Goal: Task Accomplishment & Management: Use online tool/utility

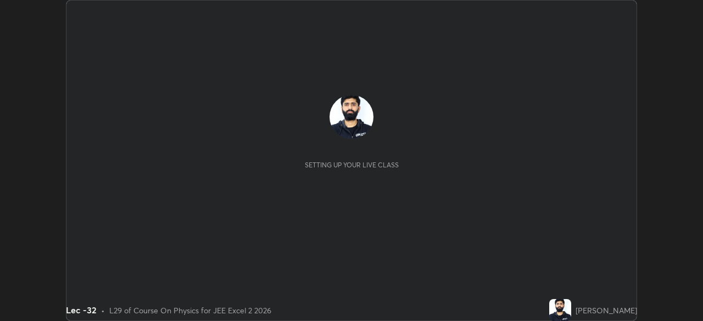
scroll to position [321, 702]
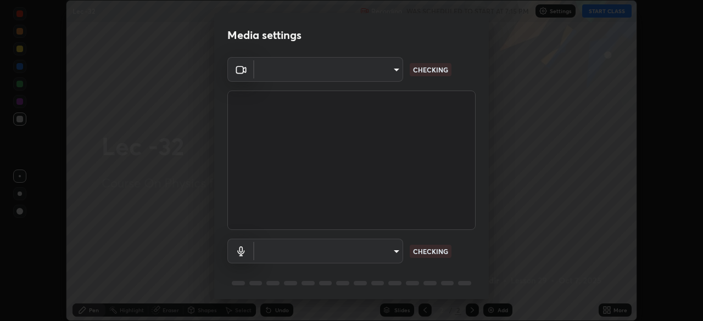
click at [618, 310] on div "Media settings ​ CHECKING ​ CHECKING 1 / 5 Next" at bounding box center [351, 160] width 703 height 321
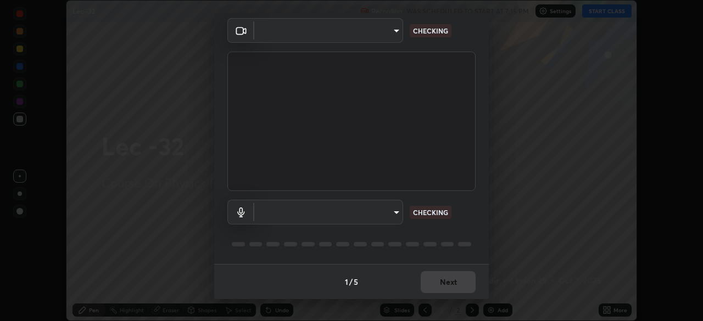
type input "a17bcbb42032d38a161d8b634044fc92f1b5a35c8046609e00d91205918d13dc"
type input "communications"
click at [442, 285] on div "1 / 5 Next" at bounding box center [351, 281] width 274 height 35
click at [441, 285] on div "1 / 5 Next" at bounding box center [351, 281] width 274 height 35
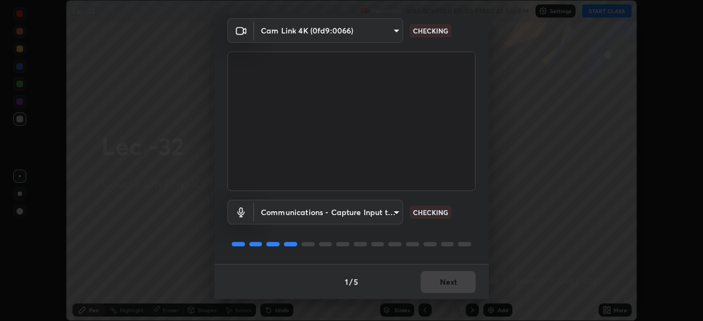
click at [443, 287] on div "1 / 5 Next" at bounding box center [351, 281] width 274 height 35
click at [447, 281] on div "1 / 5 Next" at bounding box center [351, 281] width 274 height 35
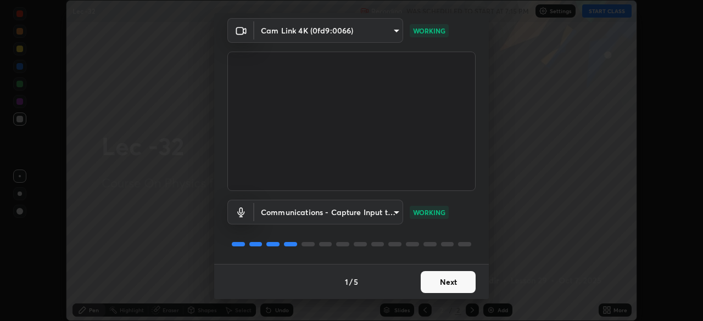
click at [459, 283] on button "Next" at bounding box center [447, 282] width 55 height 22
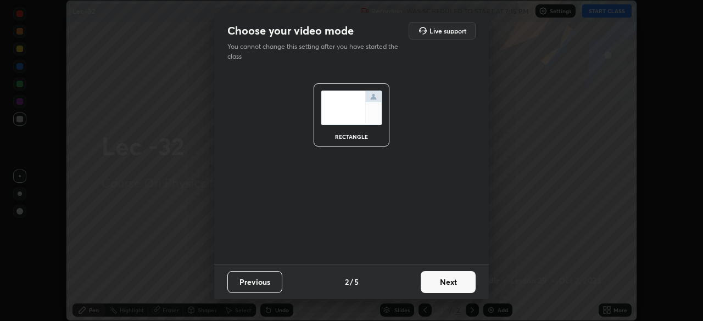
scroll to position [0, 0]
click at [454, 280] on button "Next" at bounding box center [447, 282] width 55 height 22
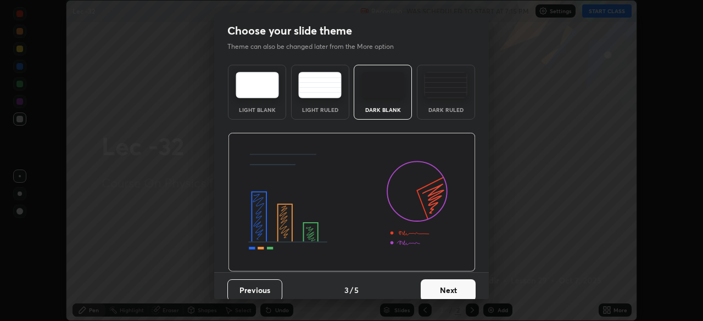
click at [446, 288] on button "Next" at bounding box center [447, 290] width 55 height 22
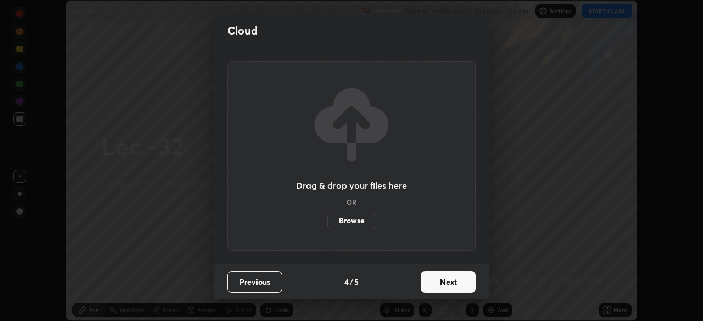
click at [447, 293] on button "Next" at bounding box center [447, 282] width 55 height 22
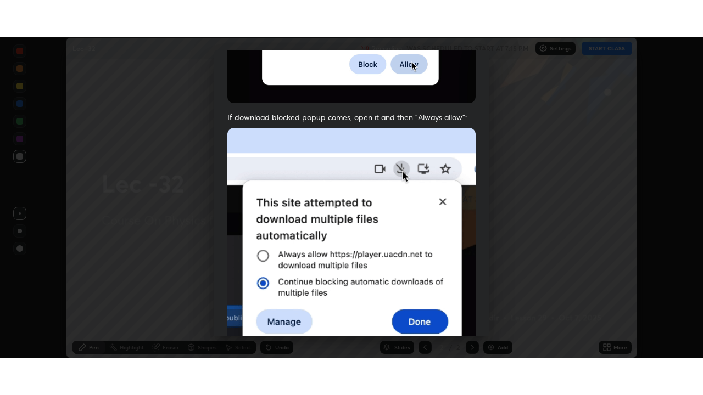
scroll to position [263, 0]
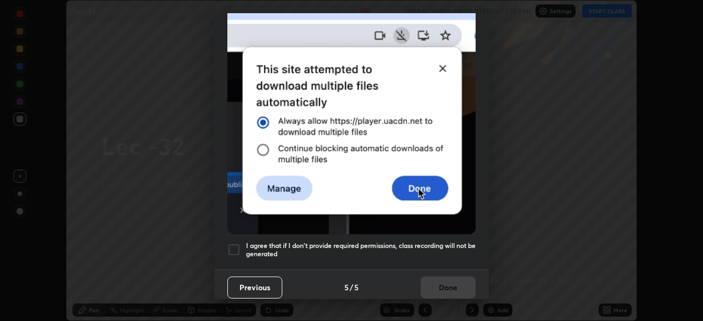
click at [233, 244] on div at bounding box center [233, 249] width 13 height 13
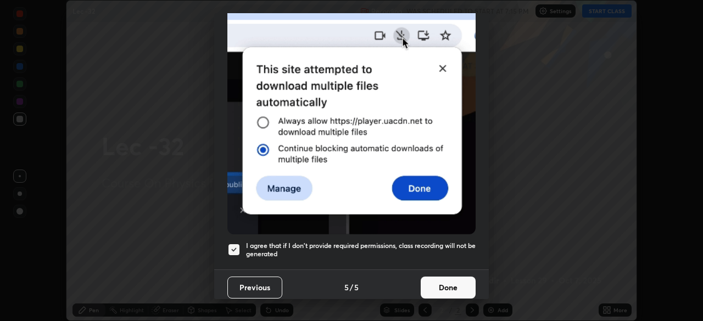
click at [441, 286] on button "Done" at bounding box center [447, 288] width 55 height 22
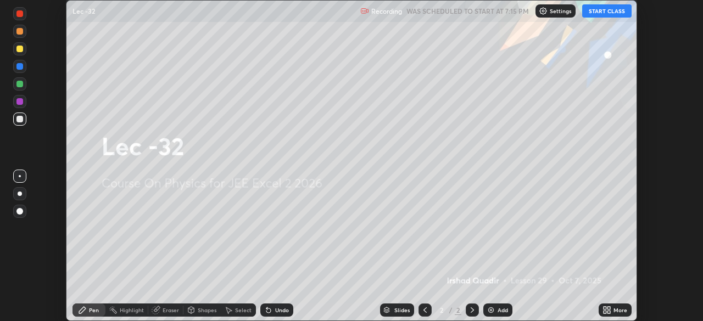
click at [613, 316] on div "More" at bounding box center [614, 310] width 33 height 13
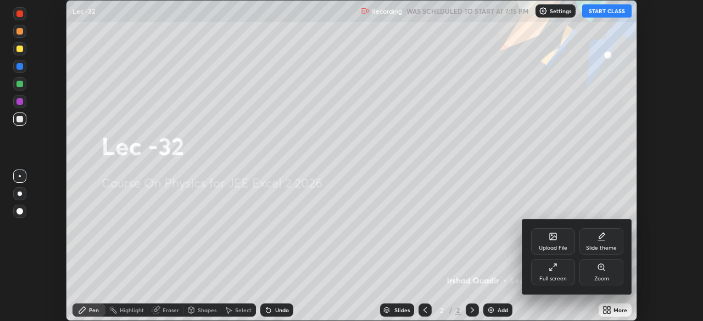
click at [605, 245] on div "Slide theme" at bounding box center [601, 247] width 31 height 5
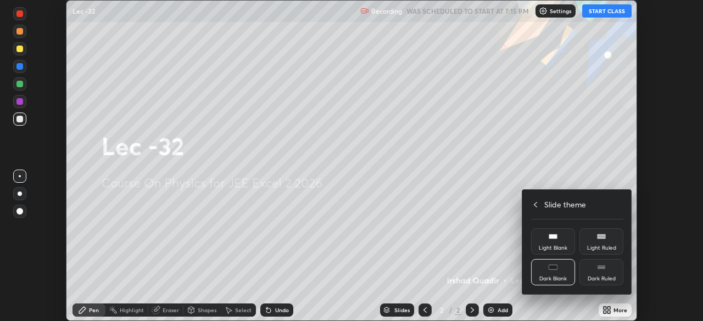
click at [598, 269] on rect at bounding box center [601, 267] width 8 height 4
click at [614, 312] on div at bounding box center [351, 160] width 703 height 321
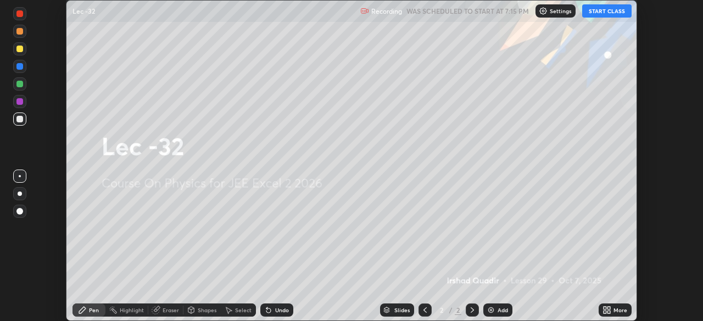
click at [611, 309] on div "More" at bounding box center [614, 310] width 33 height 13
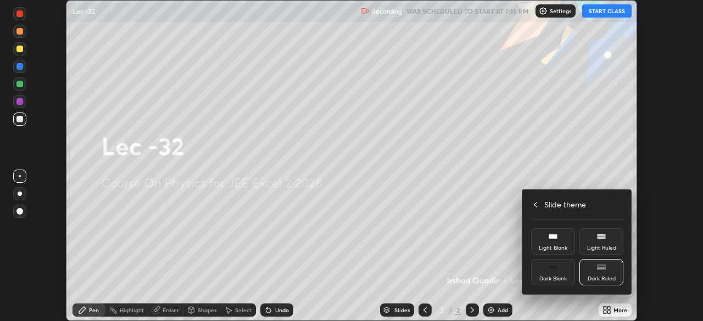
click at [535, 203] on icon at bounding box center [534, 204] width 3 height 5
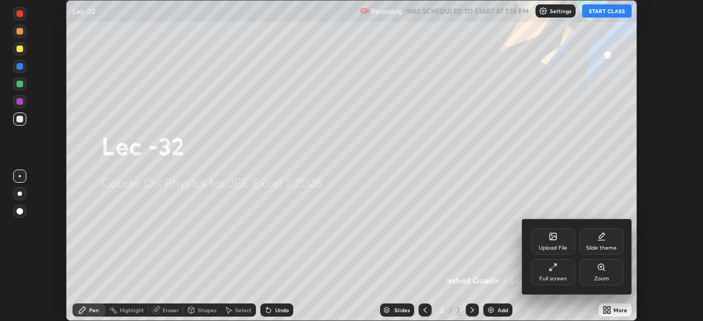
click at [554, 266] on icon at bounding box center [554, 265] width 3 height 3
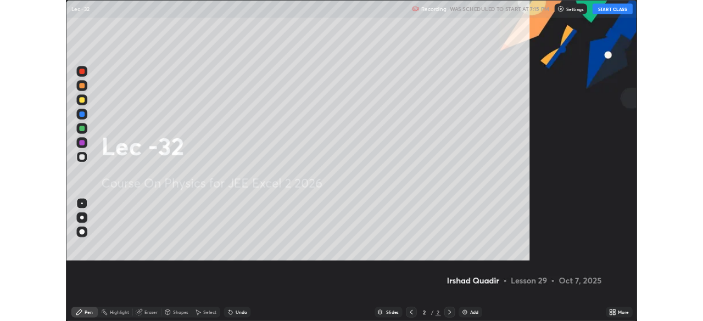
scroll to position [395, 703]
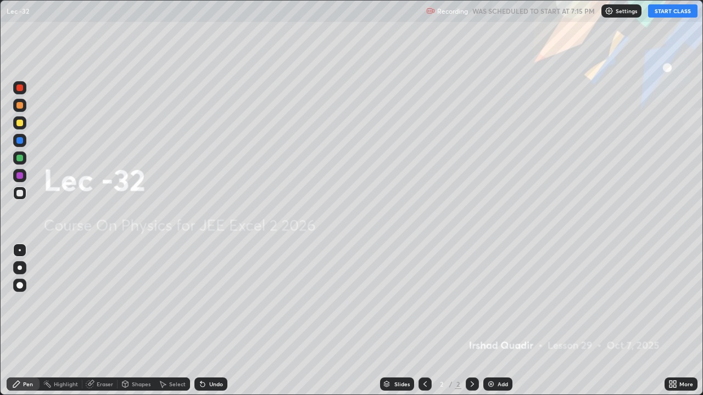
click at [468, 321] on div at bounding box center [471, 384] width 13 height 13
click at [503, 321] on div "Add" at bounding box center [502, 383] width 10 height 5
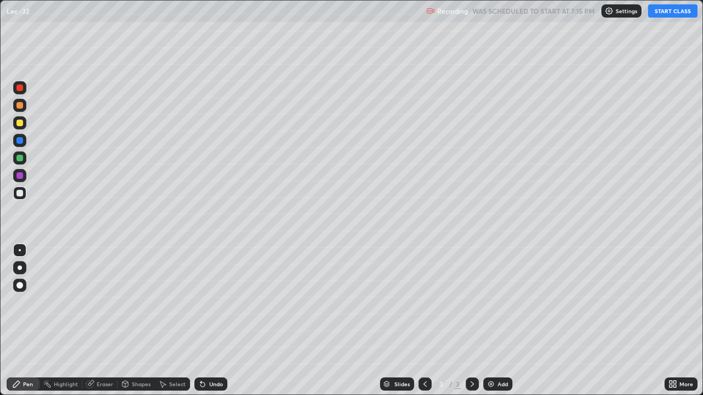
click at [23, 86] on div at bounding box center [19, 87] width 13 height 13
click at [673, 15] on button "START CLASS" at bounding box center [672, 10] width 49 height 13
click at [136, 321] on div "Shapes" at bounding box center [141, 383] width 19 height 5
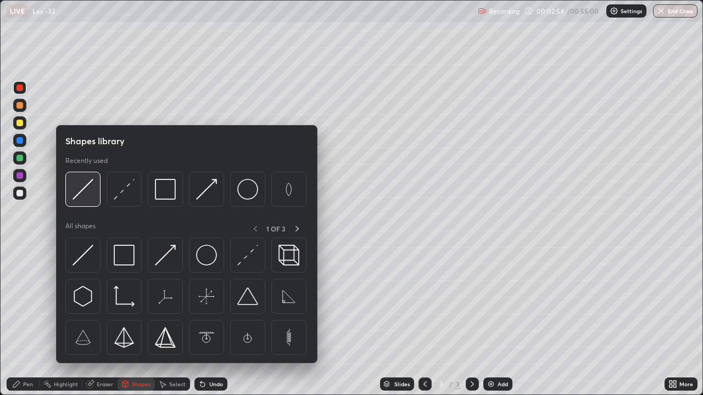
click at [89, 188] on img at bounding box center [82, 189] width 21 height 21
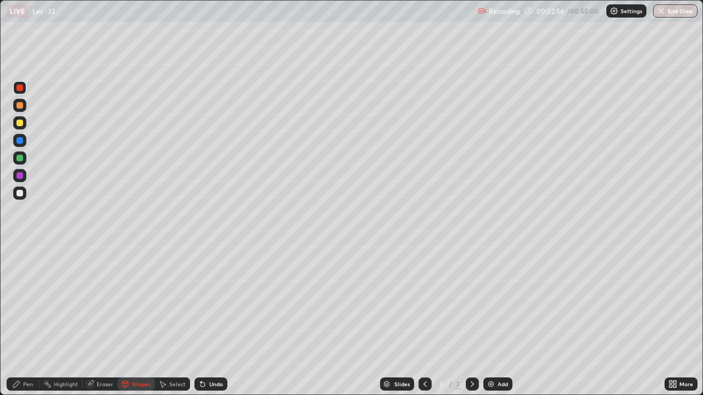
click at [30, 321] on div "Pen" at bounding box center [28, 383] width 10 height 5
click at [19, 123] on div at bounding box center [19, 123] width 7 height 7
click at [498, 321] on div "Add" at bounding box center [502, 383] width 10 height 5
click at [18, 195] on div at bounding box center [19, 193] width 7 height 7
click at [142, 321] on div "Shapes" at bounding box center [141, 383] width 19 height 5
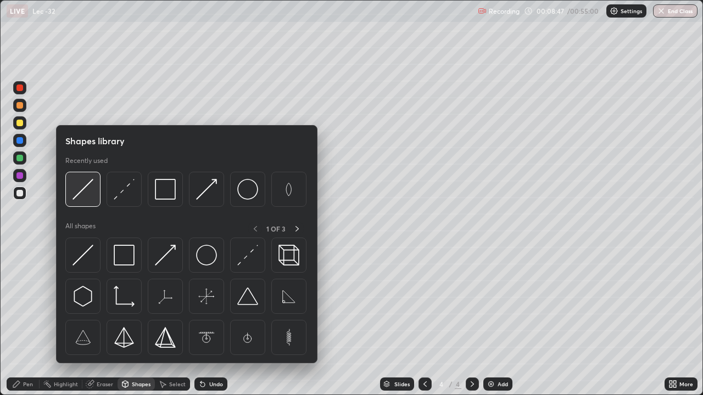
click at [85, 184] on img at bounding box center [82, 189] width 21 height 21
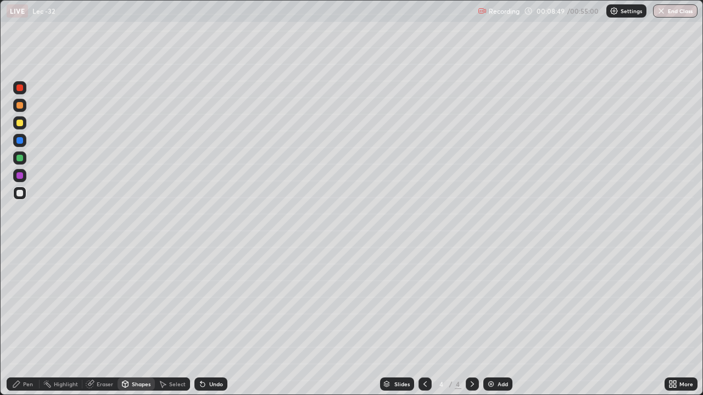
click at [23, 89] on div at bounding box center [19, 87] width 13 height 13
click at [29, 321] on div "Pen" at bounding box center [28, 383] width 10 height 5
click at [23, 193] on div at bounding box center [19, 193] width 7 height 7
click at [21, 158] on div at bounding box center [19, 158] width 7 height 7
click at [495, 321] on div "Add" at bounding box center [497, 384] width 29 height 13
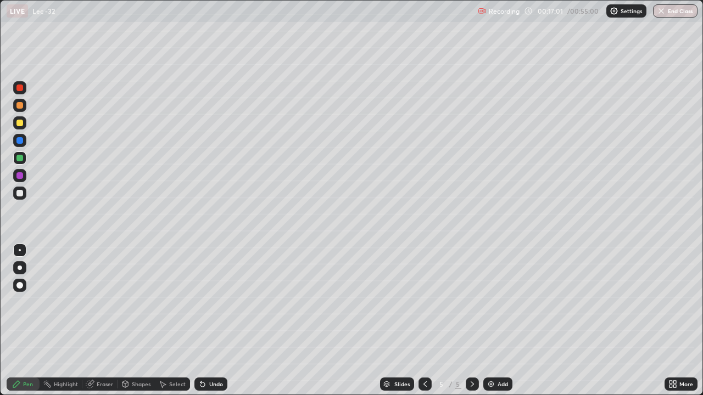
click at [20, 91] on div at bounding box center [19, 87] width 13 height 13
click at [148, 321] on div "Shapes" at bounding box center [141, 383] width 19 height 5
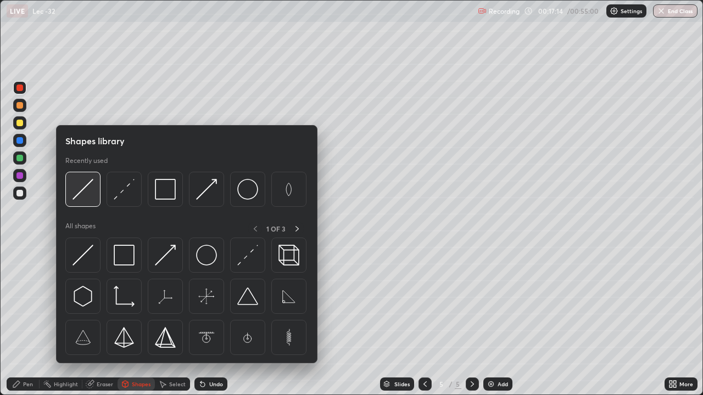
click at [86, 190] on img at bounding box center [82, 189] width 21 height 21
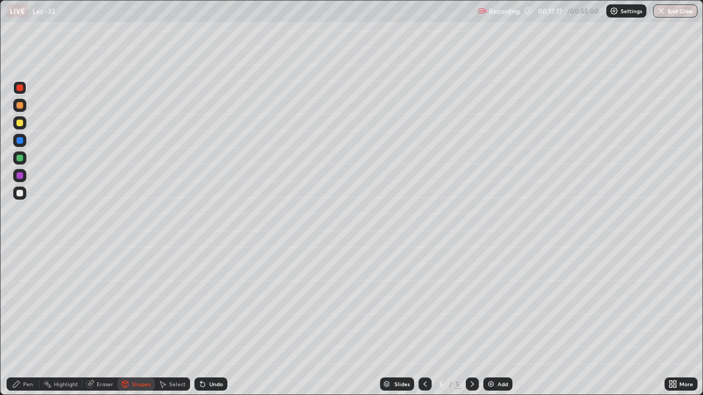
click at [27, 321] on div "Pen" at bounding box center [23, 384] width 33 height 13
click at [22, 157] on div at bounding box center [19, 158] width 7 height 7
click at [20, 107] on div at bounding box center [19, 105] width 7 height 7
click at [21, 126] on div at bounding box center [19, 122] width 13 height 13
click at [498, 321] on div "Add" at bounding box center [502, 383] width 10 height 5
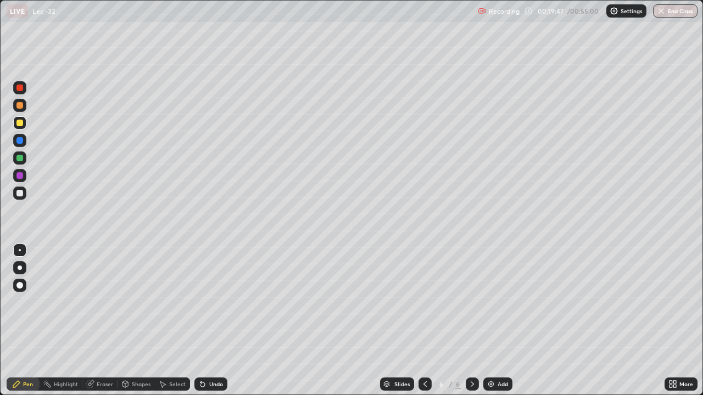
click at [22, 105] on div at bounding box center [19, 105] width 7 height 7
click at [145, 321] on div "Shapes" at bounding box center [135, 384] width 37 height 13
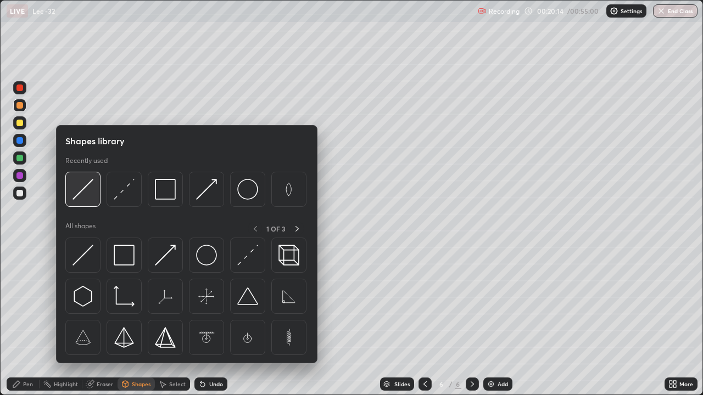
click at [85, 189] on img at bounding box center [82, 189] width 21 height 21
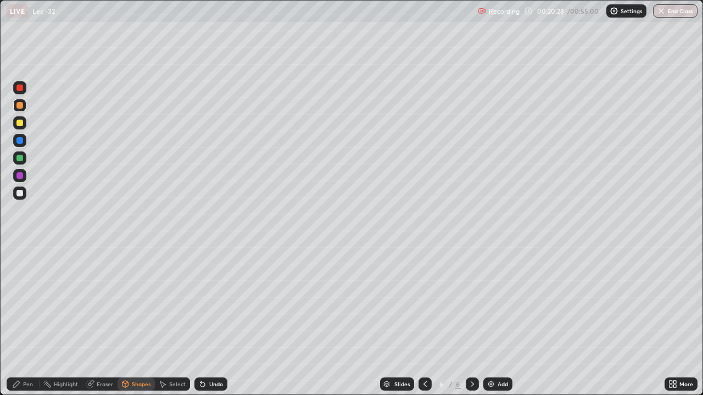
click at [210, 321] on div "Undo" at bounding box center [216, 383] width 14 height 5
click at [29, 321] on div "Pen" at bounding box center [28, 383] width 10 height 5
click at [23, 160] on div at bounding box center [19, 158] width 7 height 7
click at [139, 321] on div "Shapes" at bounding box center [141, 383] width 19 height 5
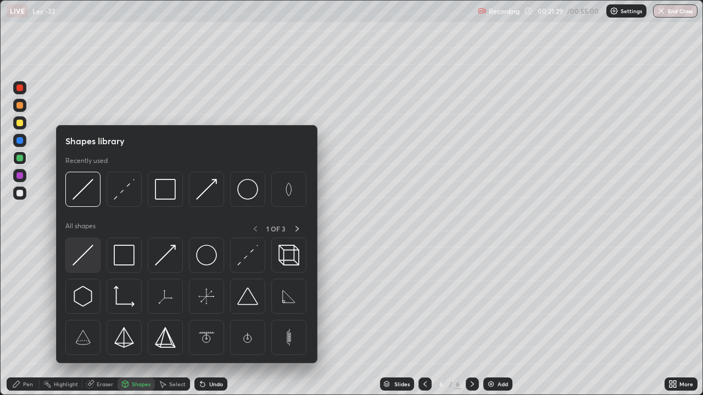
click at [80, 257] on img at bounding box center [82, 255] width 21 height 21
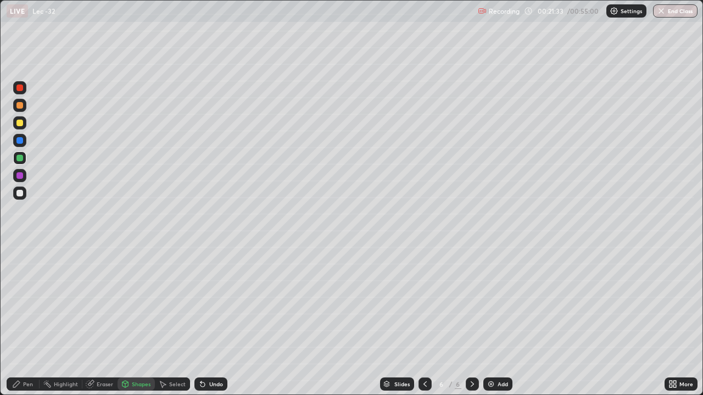
click at [30, 321] on div "Pen" at bounding box center [23, 384] width 33 height 13
click at [23, 159] on div at bounding box center [19, 158] width 7 height 7
click at [19, 191] on div at bounding box center [19, 193] width 7 height 7
click at [21, 196] on div at bounding box center [19, 193] width 13 height 13
click at [23, 156] on div at bounding box center [19, 158] width 7 height 7
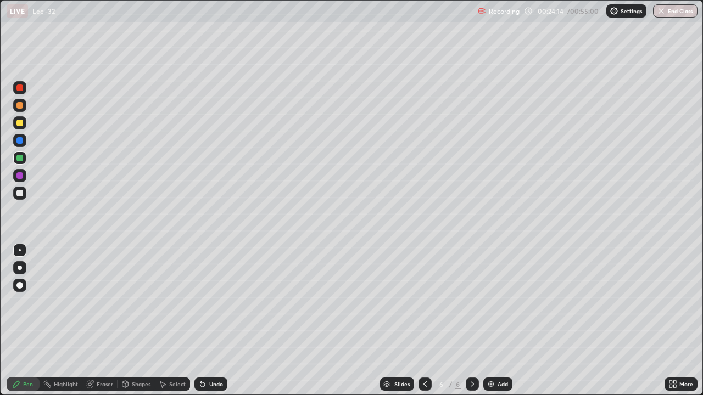
click at [23, 158] on div at bounding box center [19, 158] width 7 height 7
click at [145, 321] on div "Shapes" at bounding box center [135, 384] width 37 height 13
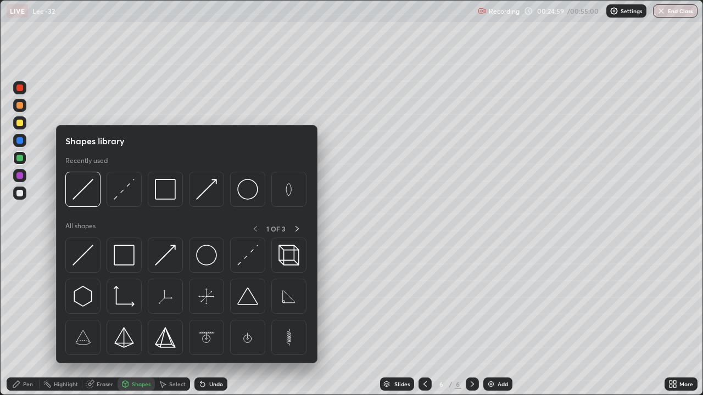
click at [175, 321] on div "Select" at bounding box center [177, 383] width 16 height 5
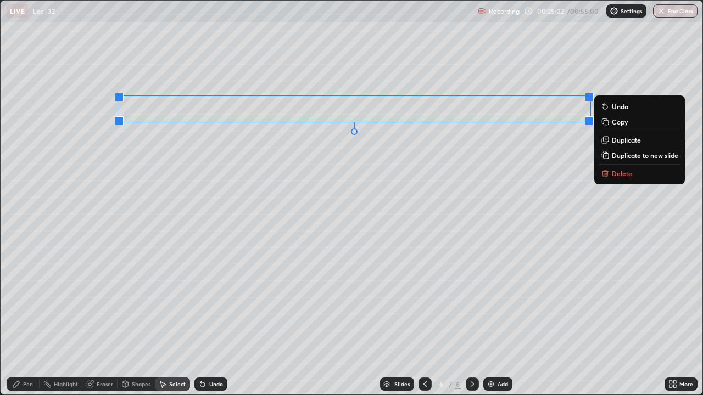
click at [615, 123] on p "Copy" at bounding box center [619, 121] width 16 height 9
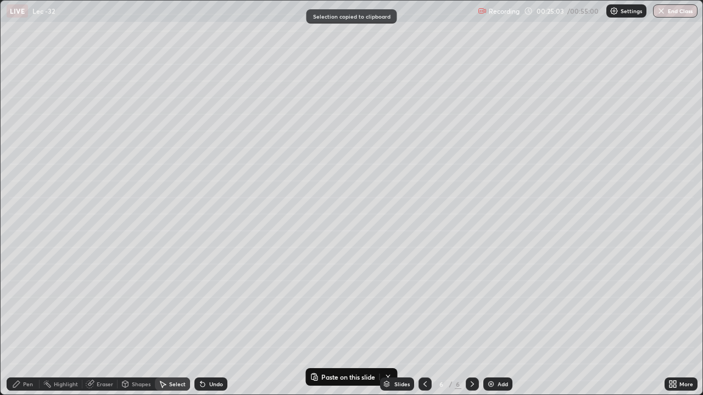
click at [470, 321] on div at bounding box center [471, 384] width 13 height 13
click at [471, 321] on icon at bounding box center [472, 384] width 9 height 9
click at [488, 321] on img at bounding box center [490, 384] width 9 height 9
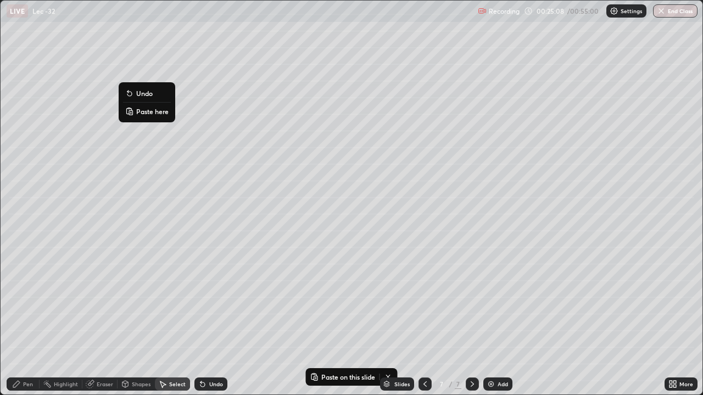
click at [151, 116] on button "Paste here" at bounding box center [147, 111] width 48 height 13
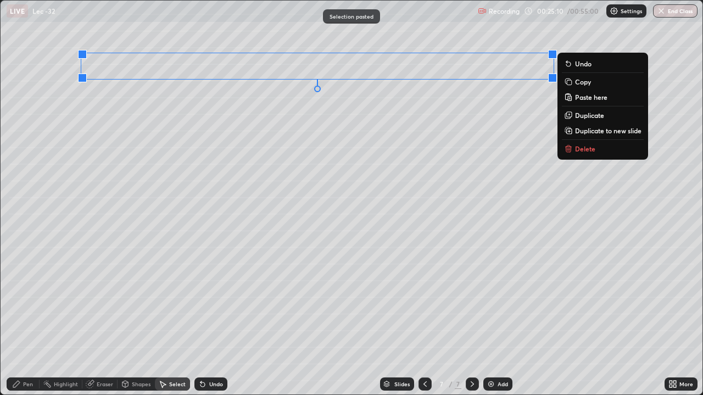
click at [151, 100] on div "0 ° Undo Copy Paste here Duplicate Duplicate to new slide Delete" at bounding box center [351, 198] width 701 height 394
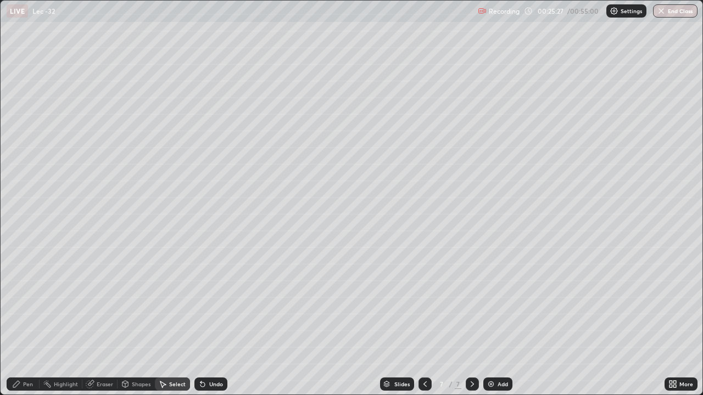
click at [29, 321] on div "Pen" at bounding box center [28, 383] width 10 height 5
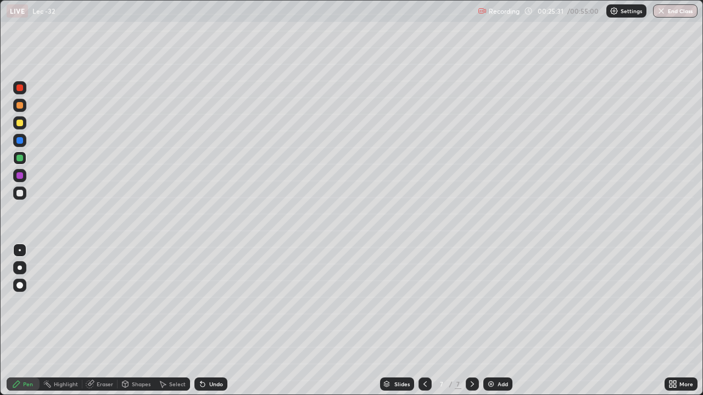
click at [21, 125] on div at bounding box center [19, 123] width 7 height 7
click at [103, 321] on div "Eraser" at bounding box center [105, 383] width 16 height 5
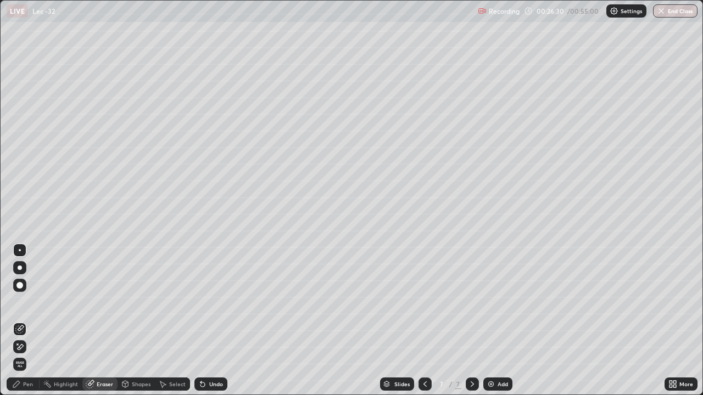
click at [28, 321] on div "Pen" at bounding box center [28, 383] width 10 height 5
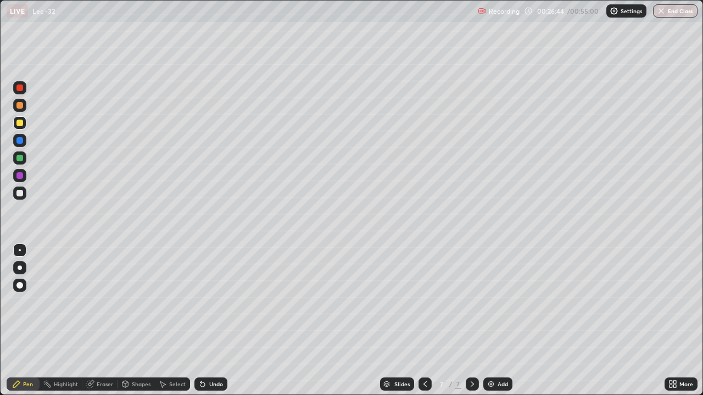
click at [16, 192] on div at bounding box center [19, 193] width 7 height 7
click at [139, 321] on div "Shapes" at bounding box center [141, 383] width 19 height 5
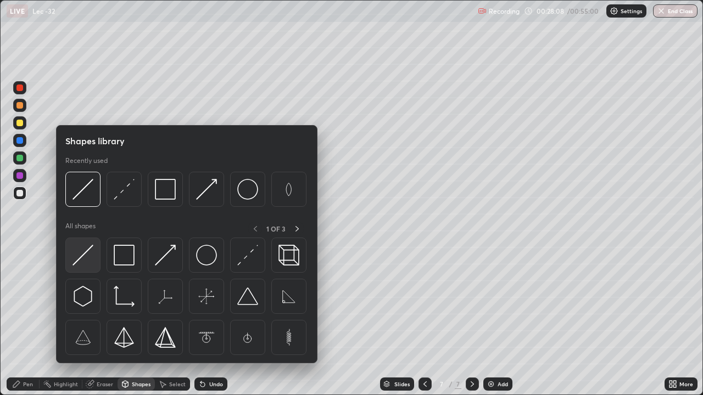
click at [79, 257] on img at bounding box center [82, 255] width 21 height 21
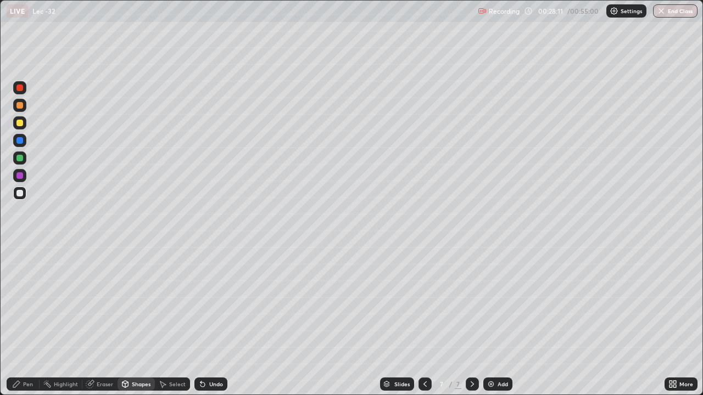
click at [30, 321] on div "Pen" at bounding box center [28, 383] width 10 height 5
click at [21, 160] on div at bounding box center [19, 158] width 7 height 7
click at [22, 157] on div at bounding box center [19, 158] width 7 height 7
click at [21, 159] on div at bounding box center [19, 158] width 7 height 7
click at [21, 195] on div at bounding box center [19, 193] width 7 height 7
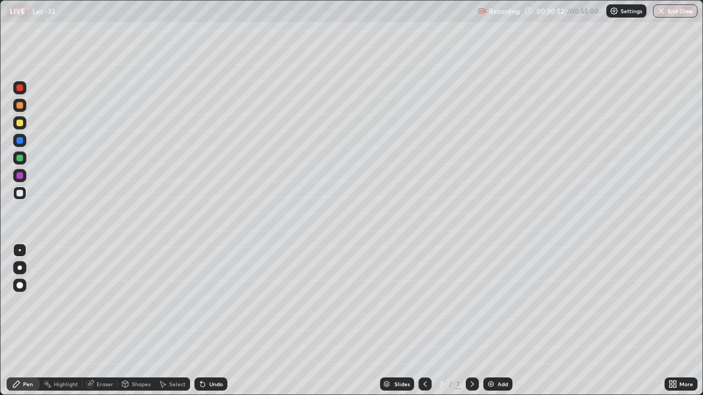
click at [145, 321] on div "Shapes" at bounding box center [141, 383] width 19 height 5
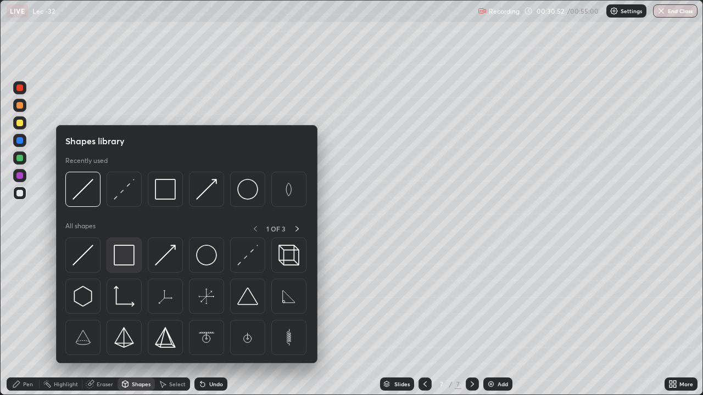
click at [125, 262] on img at bounding box center [124, 255] width 21 height 21
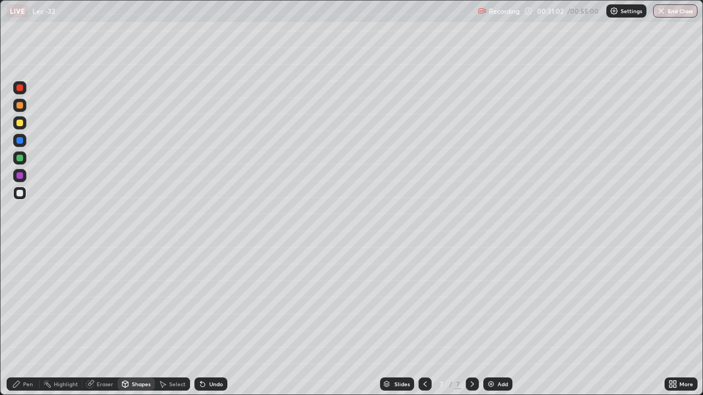
click at [24, 159] on div at bounding box center [19, 157] width 13 height 13
click at [32, 321] on div "Pen" at bounding box center [23, 384] width 33 height 13
click at [207, 321] on div "Undo" at bounding box center [210, 384] width 33 height 13
click at [169, 321] on div "Select" at bounding box center [177, 383] width 16 height 5
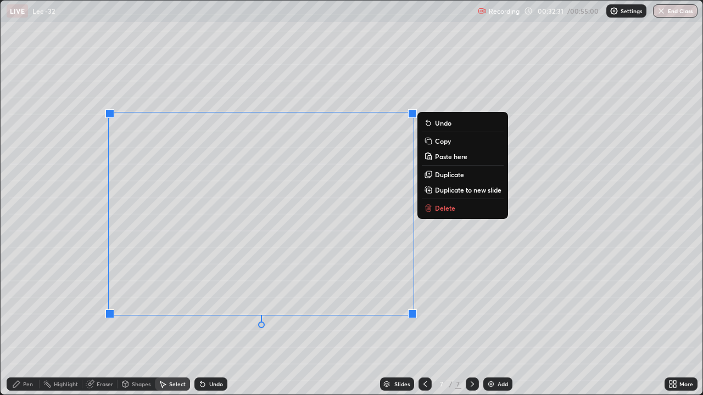
click at [451, 143] on button "Copy" at bounding box center [463, 140] width 82 height 13
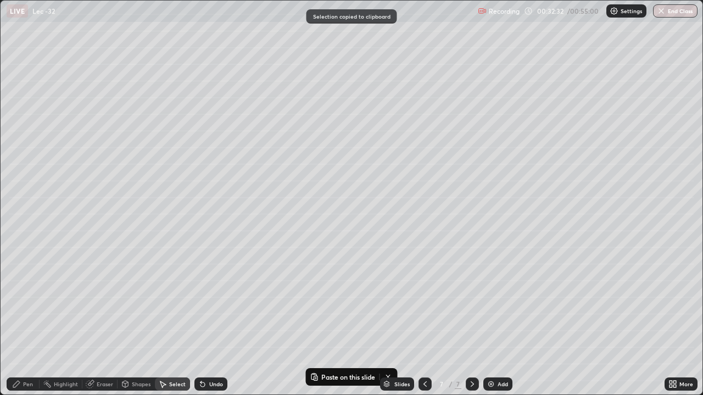
click at [499, 321] on div "Add" at bounding box center [502, 383] width 10 height 5
click at [219, 229] on div "0 ° Undo Copy Paste here Duplicate Duplicate to new slide Delete" at bounding box center [351, 198] width 701 height 394
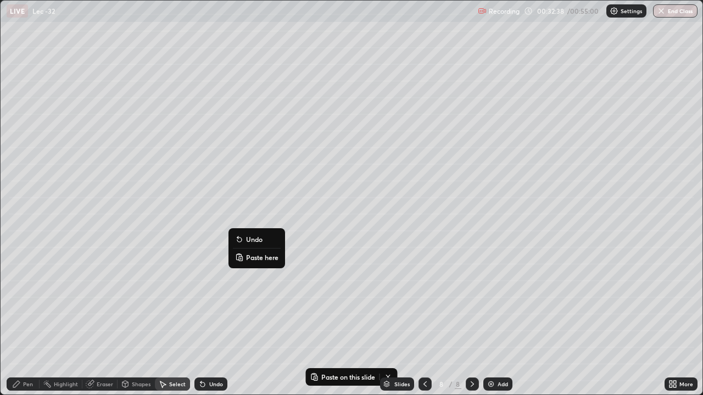
click at [262, 256] on p "Paste here" at bounding box center [262, 257] width 32 height 9
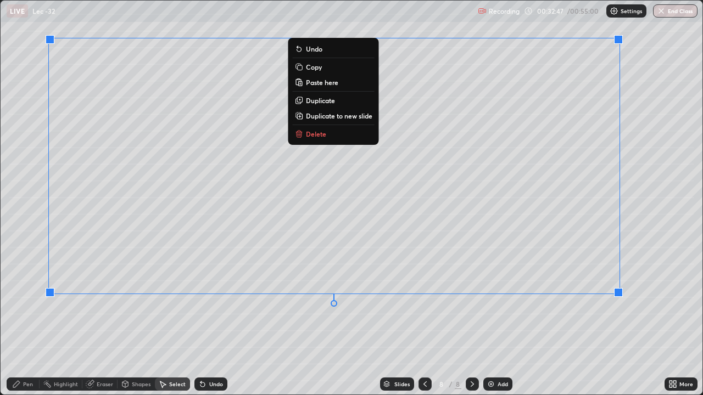
click at [649, 239] on div "0 ° Undo Copy Paste here Duplicate Duplicate to new slide Delete" at bounding box center [351, 198] width 701 height 394
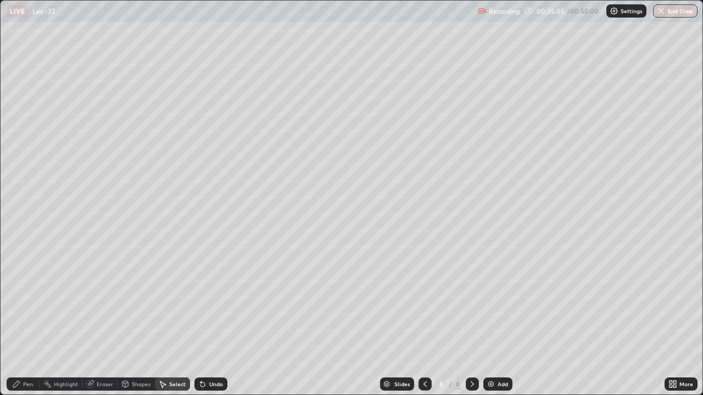
click at [423, 321] on icon at bounding box center [424, 383] width 3 height 5
click at [171, 321] on div "Select" at bounding box center [172, 384] width 35 height 13
click at [146, 321] on div "Shapes" at bounding box center [141, 383] width 19 height 5
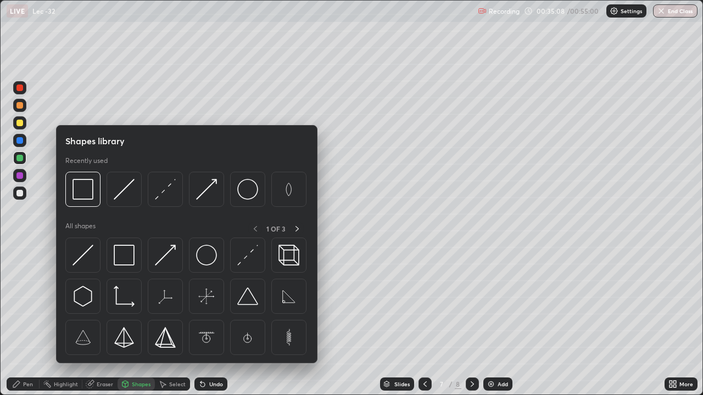
click at [175, 321] on div "Select" at bounding box center [177, 383] width 16 height 5
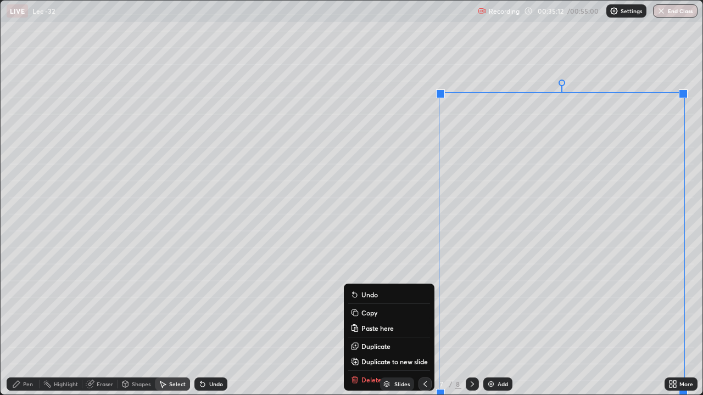
click at [379, 313] on button "Copy" at bounding box center [389, 312] width 82 height 13
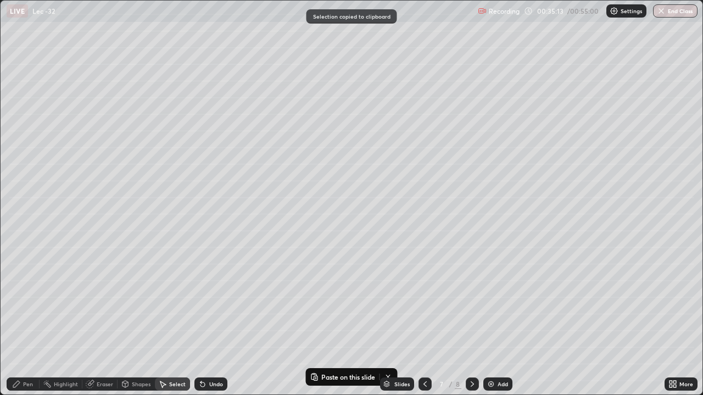
click at [473, 321] on icon at bounding box center [472, 384] width 9 height 9
click at [467, 321] on div at bounding box center [471, 384] width 13 height 13
click at [472, 321] on div at bounding box center [471, 384] width 13 height 13
click at [498, 321] on div "Add" at bounding box center [497, 384] width 29 height 13
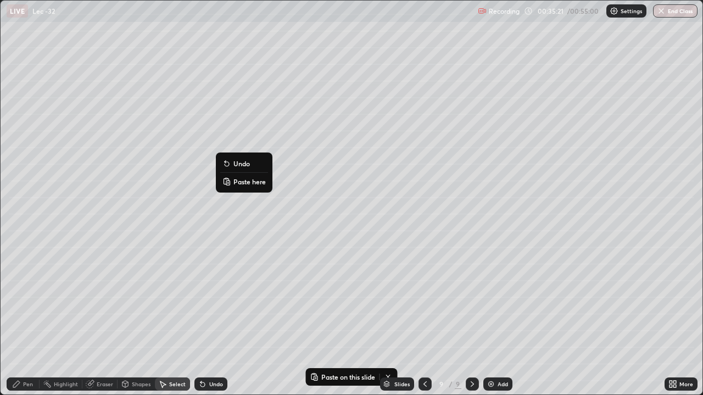
click at [247, 181] on p "Paste here" at bounding box center [249, 181] width 32 height 9
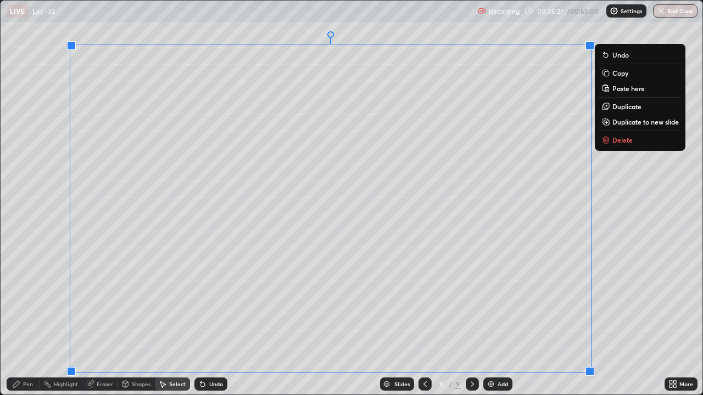
click at [625, 273] on div "0 ° Undo Copy Paste here Duplicate Duplicate to new slide Delete" at bounding box center [351, 198] width 701 height 394
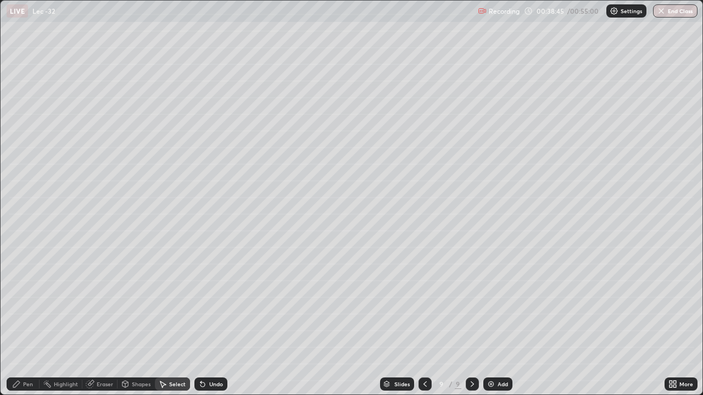
click at [497, 321] on div "Add" at bounding box center [497, 384] width 29 height 13
click at [31, 321] on div "Pen" at bounding box center [28, 383] width 10 height 5
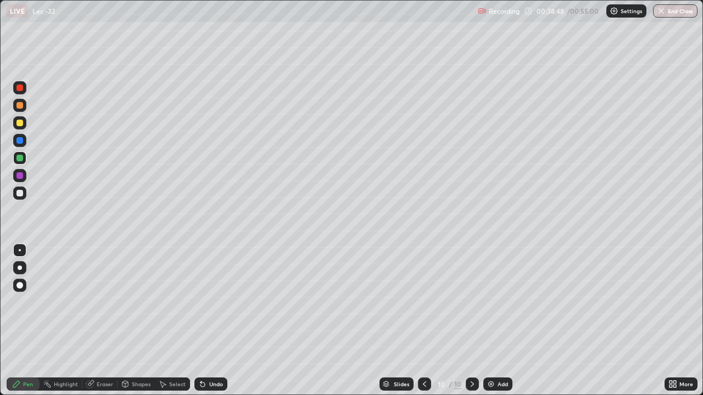
click at [23, 126] on div at bounding box center [19, 122] width 13 height 13
click at [110, 321] on div "Eraser" at bounding box center [105, 383] width 16 height 5
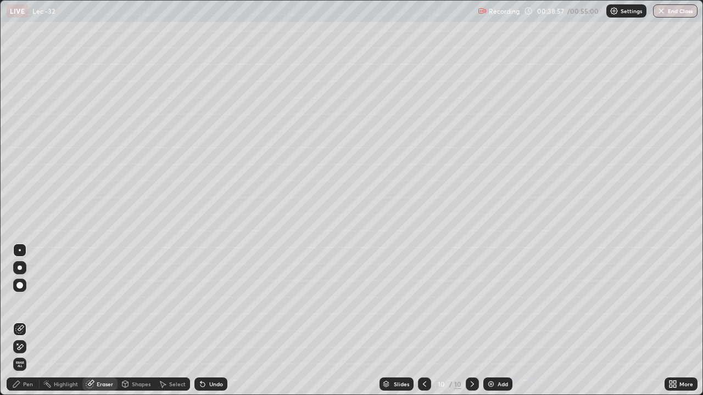
click at [28, 321] on div "Pen" at bounding box center [28, 383] width 10 height 5
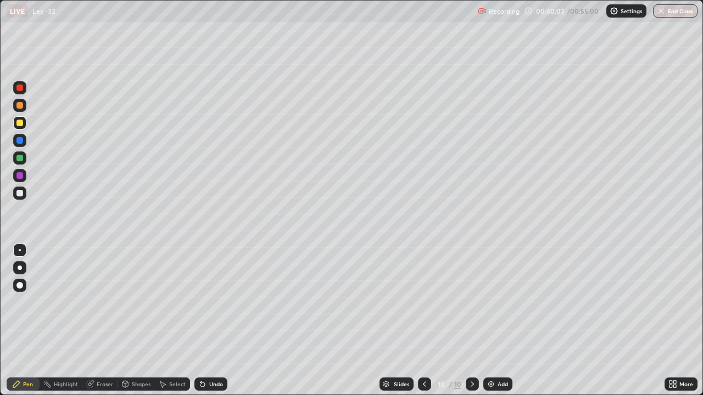
click at [111, 321] on div "Eraser" at bounding box center [105, 383] width 16 height 5
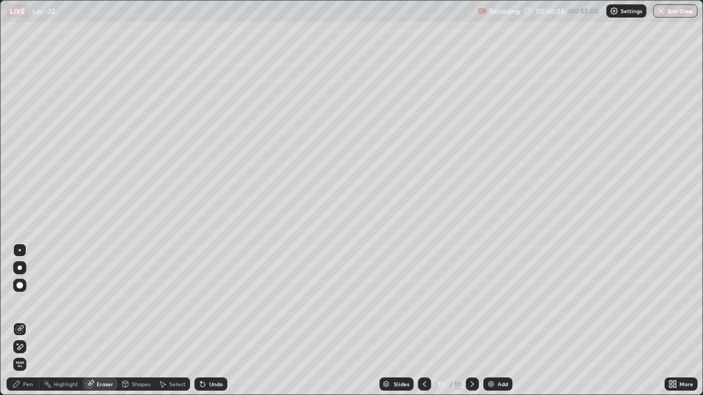
click at [33, 321] on div "Pen" at bounding box center [23, 384] width 33 height 13
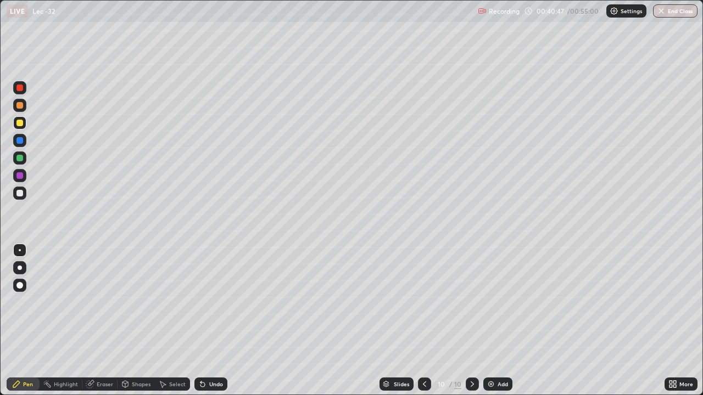
click at [103, 321] on div "Eraser" at bounding box center [105, 383] width 16 height 5
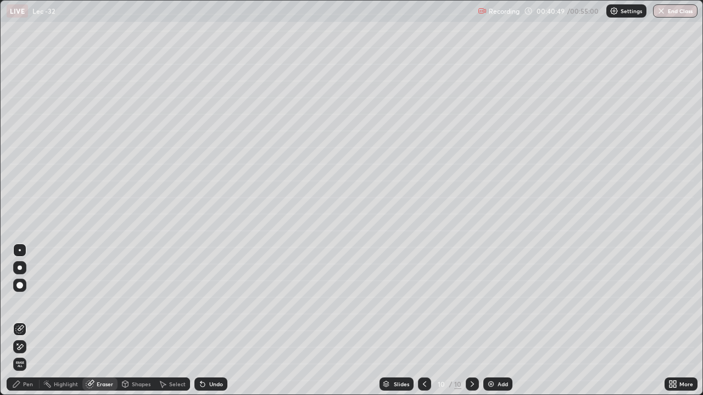
click at [29, 321] on div "Pen" at bounding box center [23, 384] width 33 height 13
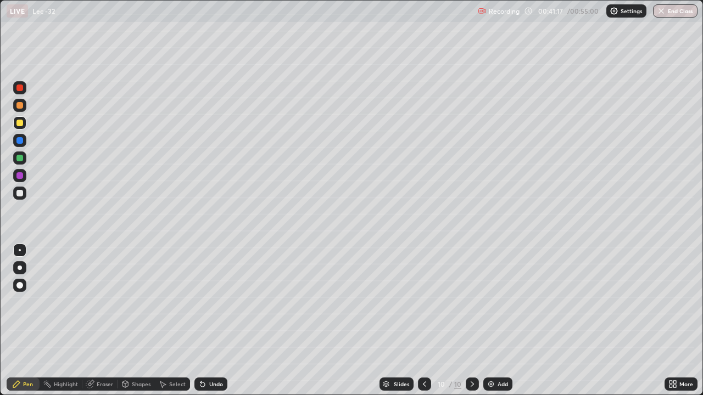
click at [140, 321] on div "Shapes" at bounding box center [141, 383] width 19 height 5
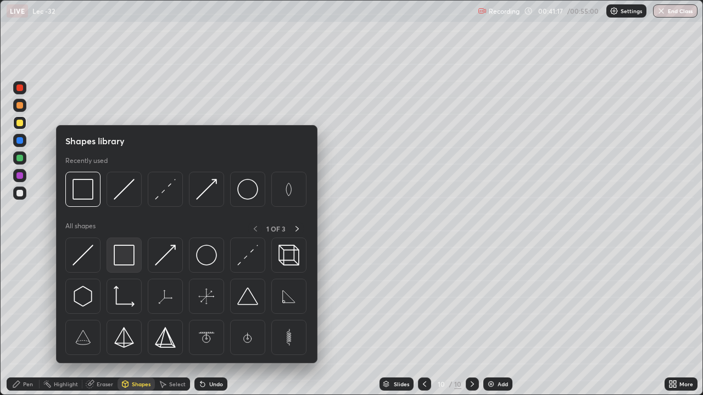
click at [130, 260] on img at bounding box center [124, 255] width 21 height 21
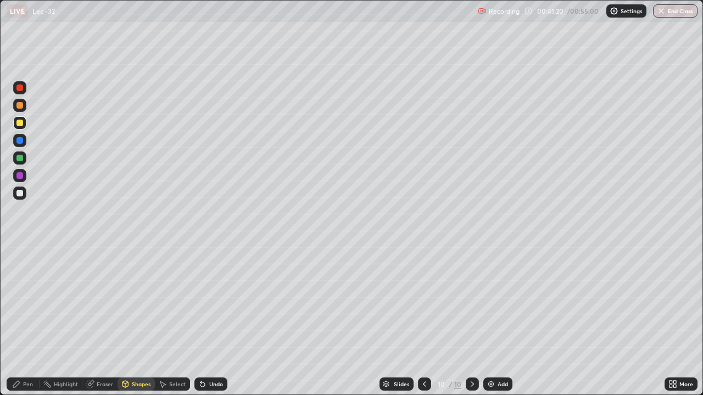
click at [31, 321] on div "Pen" at bounding box center [23, 384] width 33 height 13
click at [682, 10] on button "End Class" at bounding box center [675, 10] width 44 height 13
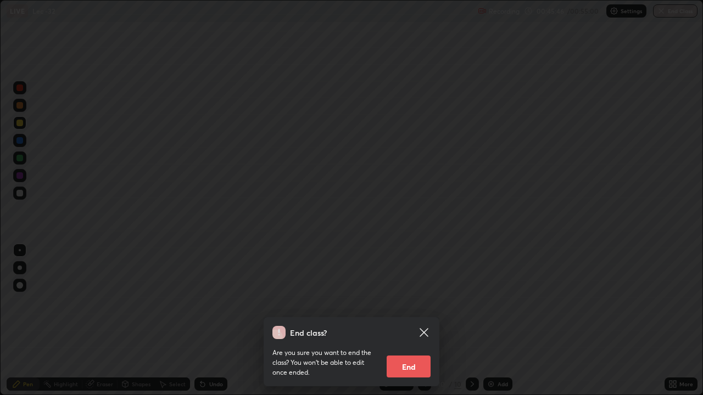
click at [415, 321] on button "End" at bounding box center [408, 367] width 44 height 22
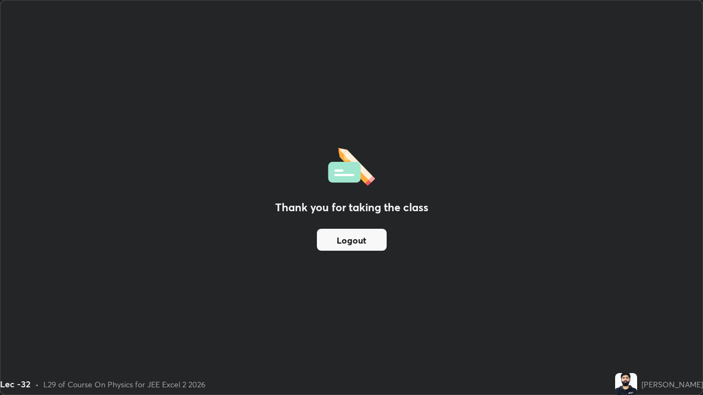
click at [367, 241] on button "Logout" at bounding box center [352, 240] width 70 height 22
click at [350, 235] on button "Logout" at bounding box center [352, 240] width 70 height 22
click at [346, 238] on button "Logout" at bounding box center [352, 240] width 70 height 22
click at [351, 240] on button "Logout" at bounding box center [352, 240] width 70 height 22
click at [354, 240] on button "Logout" at bounding box center [352, 240] width 70 height 22
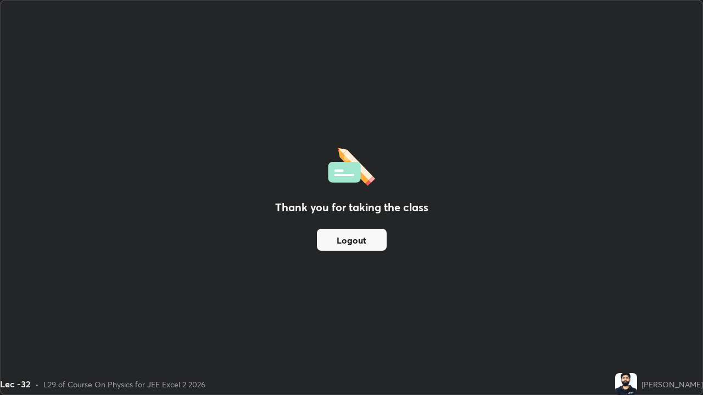
click at [356, 240] on button "Logout" at bounding box center [352, 240] width 70 height 22
click at [356, 239] on button "Logout" at bounding box center [352, 240] width 70 height 22
click at [360, 239] on button "Logout" at bounding box center [352, 240] width 70 height 22
click at [356, 237] on button "Logout" at bounding box center [352, 240] width 70 height 22
click at [358, 239] on button "Logout" at bounding box center [352, 240] width 70 height 22
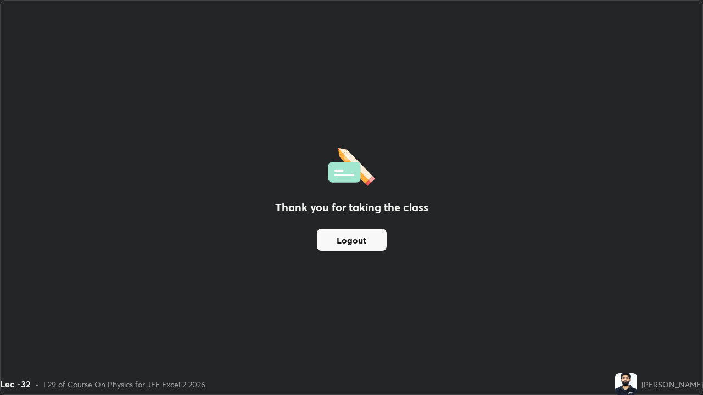
click at [355, 237] on button "Logout" at bounding box center [352, 240] width 70 height 22
click at [353, 235] on button "Logout" at bounding box center [352, 240] width 70 height 22
click at [350, 236] on button "Logout" at bounding box center [352, 240] width 70 height 22
click at [347, 235] on button "Logout" at bounding box center [352, 240] width 70 height 22
click at [345, 239] on button "Logout" at bounding box center [352, 240] width 70 height 22
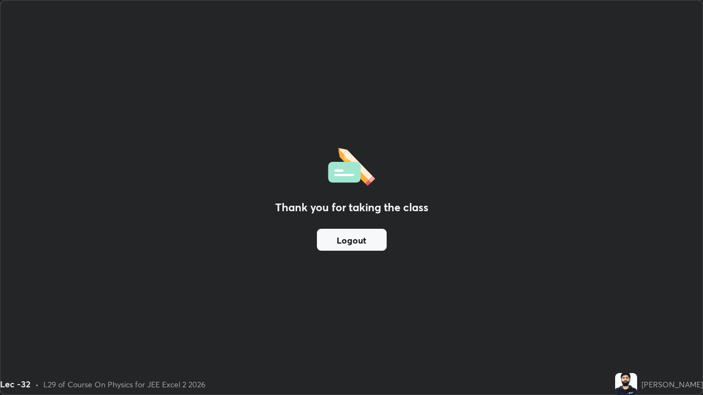
click at [342, 235] on button "Logout" at bounding box center [352, 240] width 70 height 22
click at [345, 233] on button "Logout" at bounding box center [352, 240] width 70 height 22
click at [351, 230] on button "Logout" at bounding box center [352, 240] width 70 height 22
click at [355, 235] on button "Logout" at bounding box center [352, 240] width 70 height 22
click at [355, 237] on button "Logout" at bounding box center [352, 240] width 70 height 22
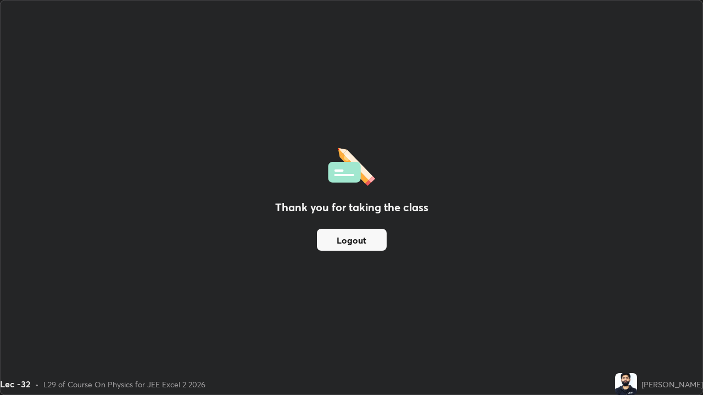
click at [33, 261] on div "Thank you for taking the class Logout" at bounding box center [351, 198] width 701 height 394
click at [469, 305] on div "Thank you for taking the class Logout" at bounding box center [351, 198] width 701 height 394
click at [468, 305] on div "Thank you for taking the class Logout" at bounding box center [351, 198] width 701 height 394
click at [468, 306] on div "Thank you for taking the class Logout" at bounding box center [351, 198] width 701 height 394
click at [468, 266] on div "Thank you for taking the class Logout" at bounding box center [351, 198] width 701 height 394
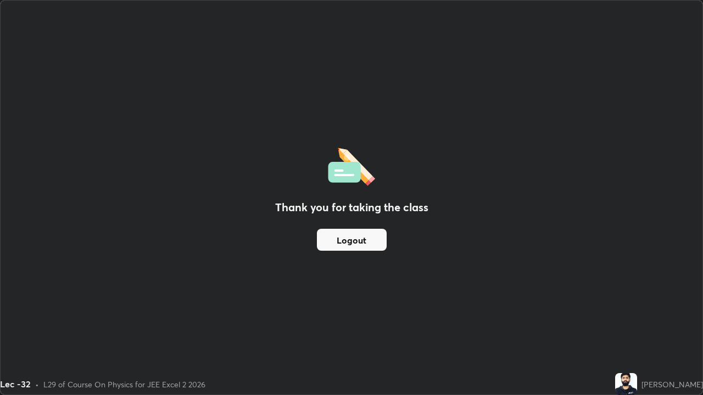
click at [211, 310] on div "Thank you for taking the class Logout" at bounding box center [351, 198] width 701 height 394
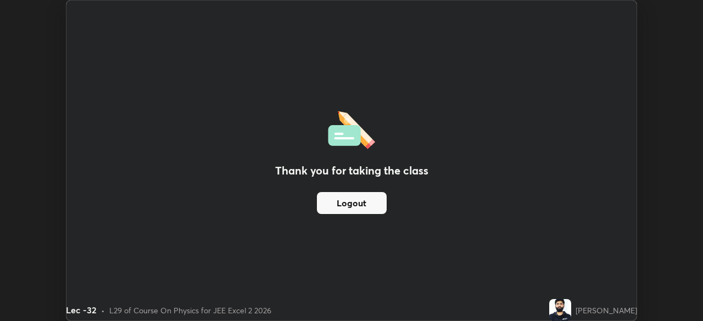
scroll to position [54565, 54184]
click at [444, 161] on div "Thank you for taking the class Logout" at bounding box center [351, 161] width 570 height 320
